Goal: Information Seeking & Learning: Learn about a topic

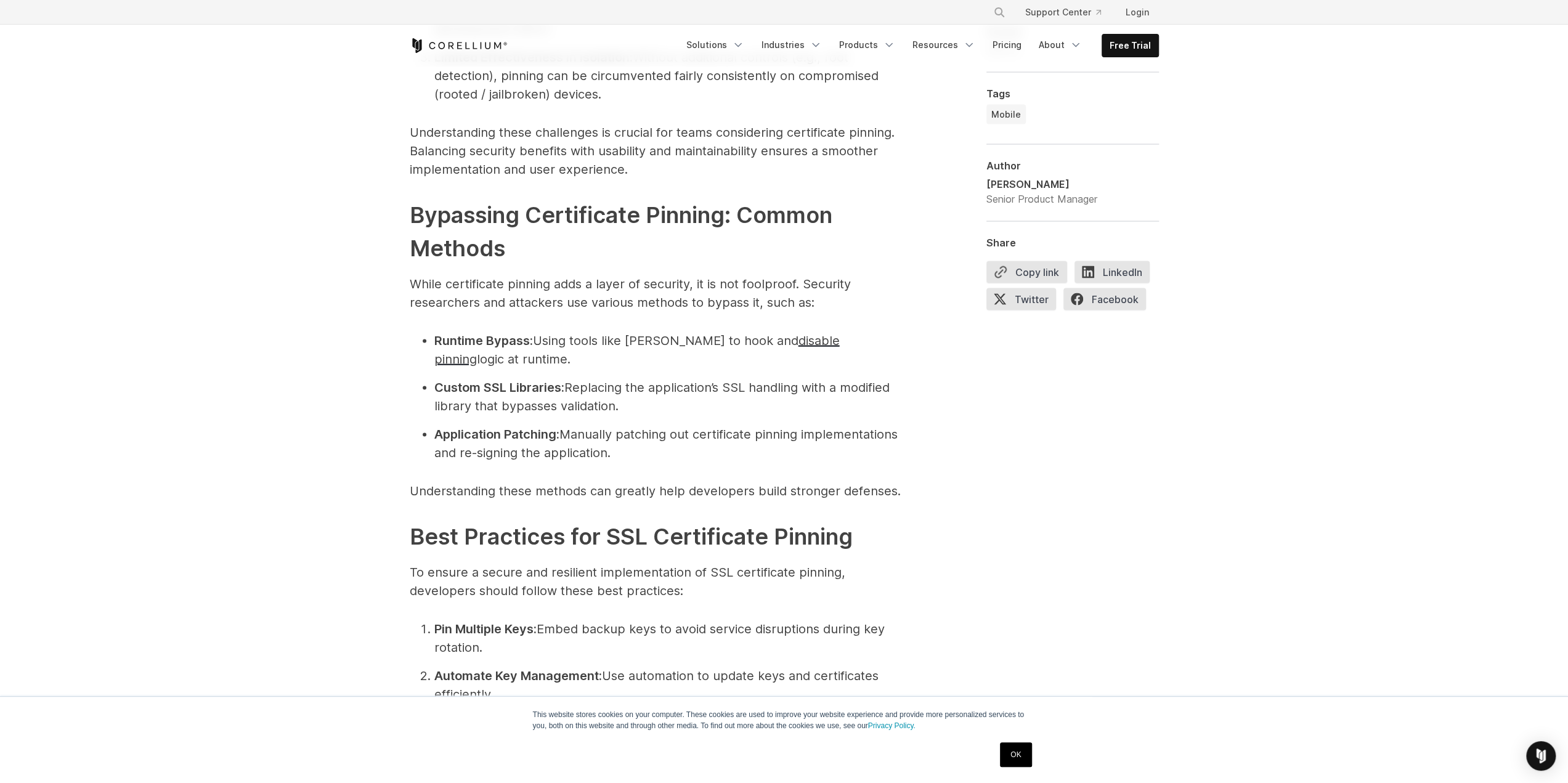
scroll to position [2465, 0]
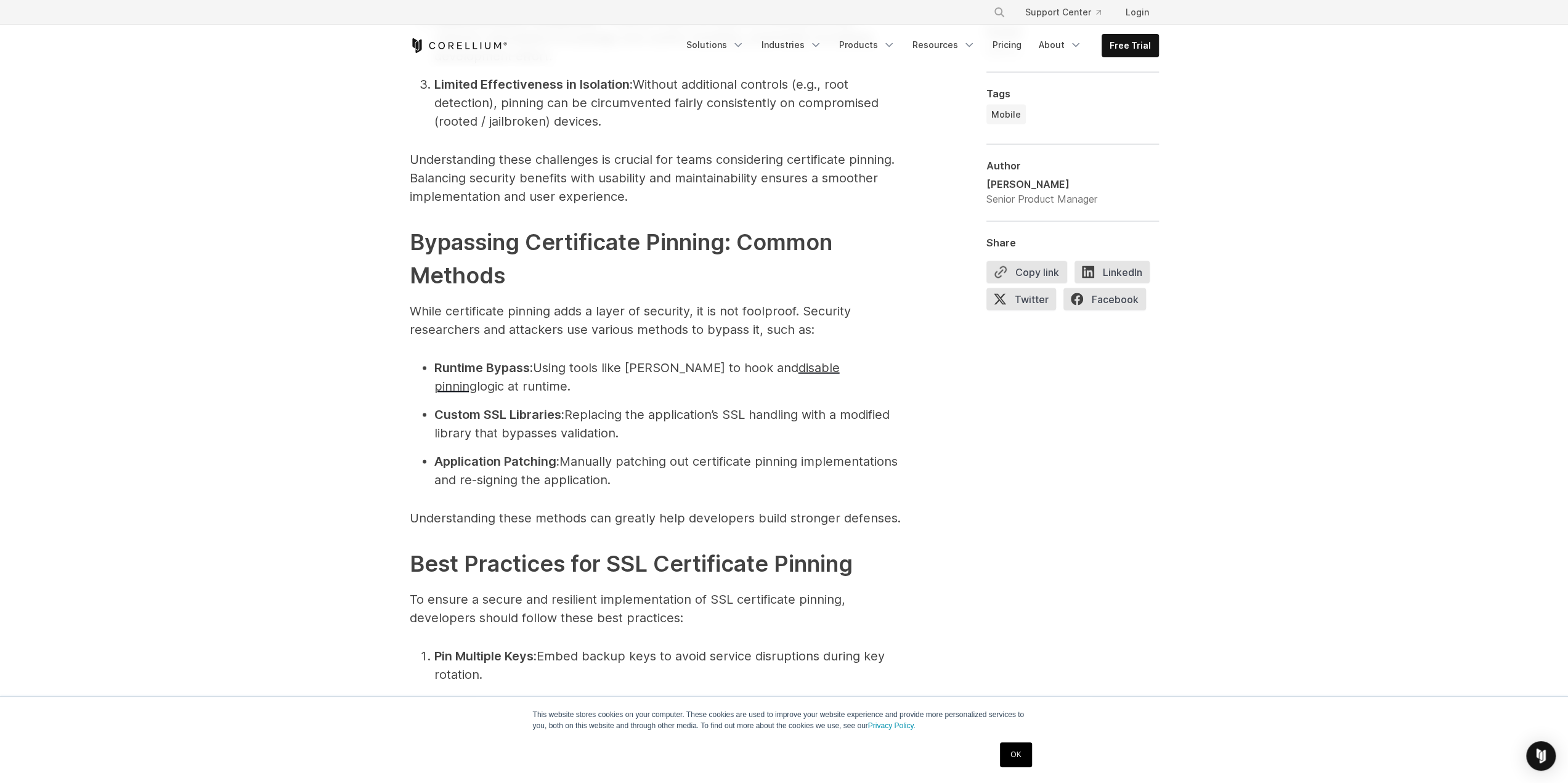
click at [436, 367] on strong "Runtime Bypass:" at bounding box center [484, 368] width 99 height 15
drag, startPoint x: 439, startPoint y: 365, endPoint x: 525, endPoint y: 367, distance: 86.0
click at [525, 367] on strong "Runtime Bypass:" at bounding box center [484, 368] width 99 height 15
click at [470, 375] on li "Runtime Bypass: Using tools like [PERSON_NAME] to hook and disable pinning logi…" at bounding box center [669, 377] width 468 height 37
drag, startPoint x: 538, startPoint y: 369, endPoint x: 614, endPoint y: 369, distance: 76.0
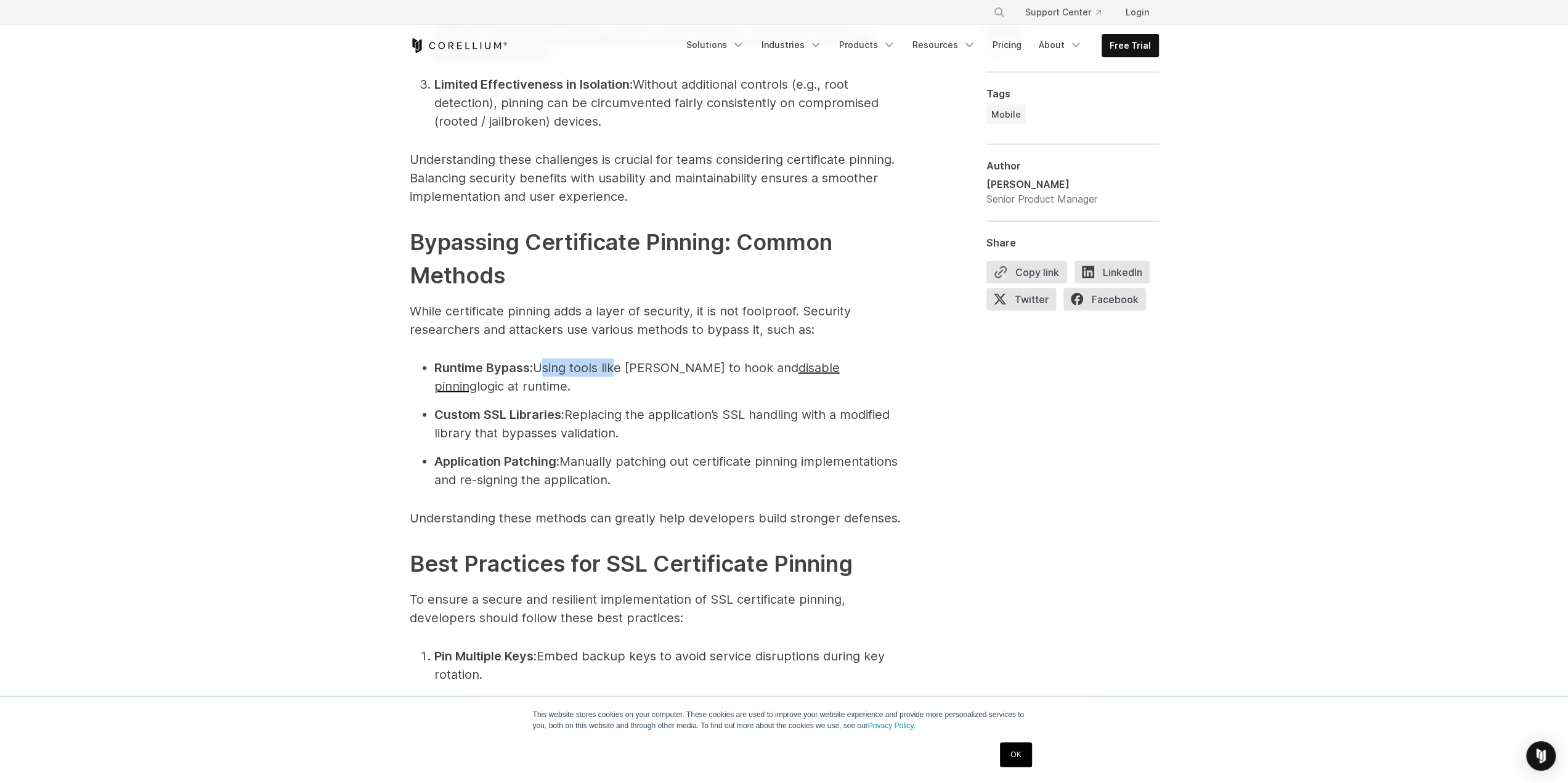
click at [614, 369] on li "Runtime Bypass: Using tools like [PERSON_NAME] to hook and disable pinning logi…" at bounding box center [669, 377] width 468 height 37
click at [647, 367] on li "Runtime Bypass: Using tools like [PERSON_NAME] to hook and disable pinning logi…" at bounding box center [669, 377] width 468 height 37
click at [642, 371] on li "Runtime Bypass: Using tools like [PERSON_NAME] to hook and disable pinning logi…" at bounding box center [669, 377] width 468 height 37
click at [489, 386] on li "Runtime Bypass: Using tools like [PERSON_NAME] to hook and disable pinning logi…" at bounding box center [669, 377] width 468 height 37
